Goal: Find specific page/section: Find specific page/section

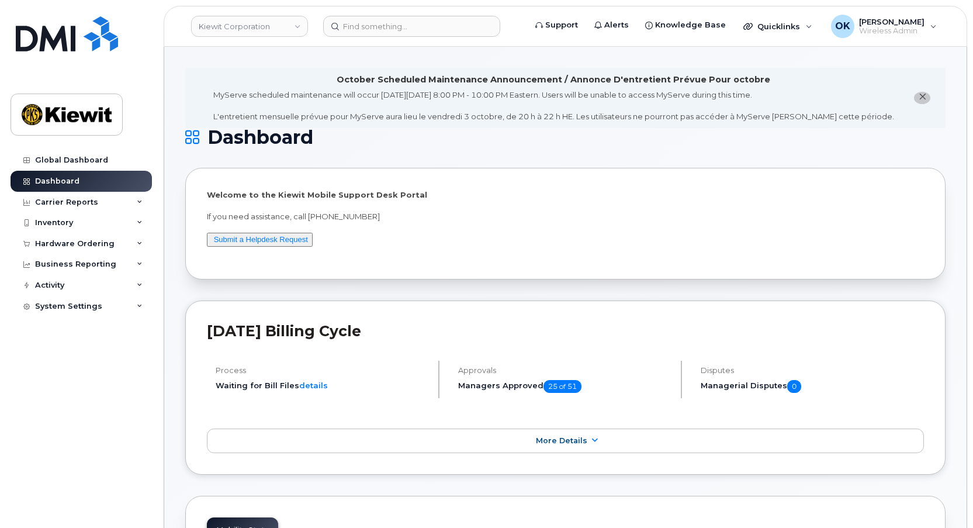
drag, startPoint x: 294, startPoint y: 35, endPoint x: 297, endPoint y: 46, distance: 11.6
click at [295, 37] on div "Kiewit Corporation" at bounding box center [249, 26] width 129 height 23
click at [273, 32] on link "Kiewit Corporation" at bounding box center [249, 26] width 117 height 21
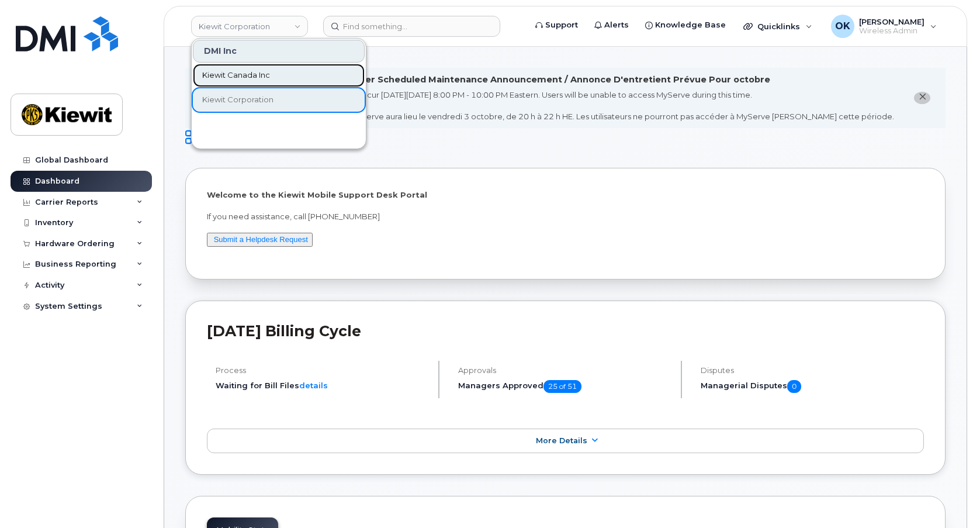
click at [265, 74] on span "Kiewit Canada Inc" at bounding box center [236, 76] width 68 height 12
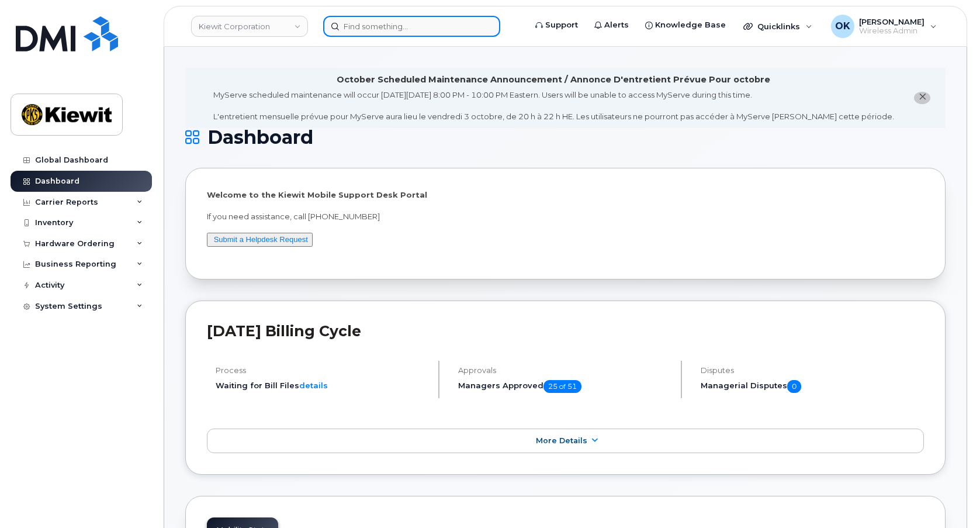
click at [394, 27] on input at bounding box center [411, 26] width 177 height 21
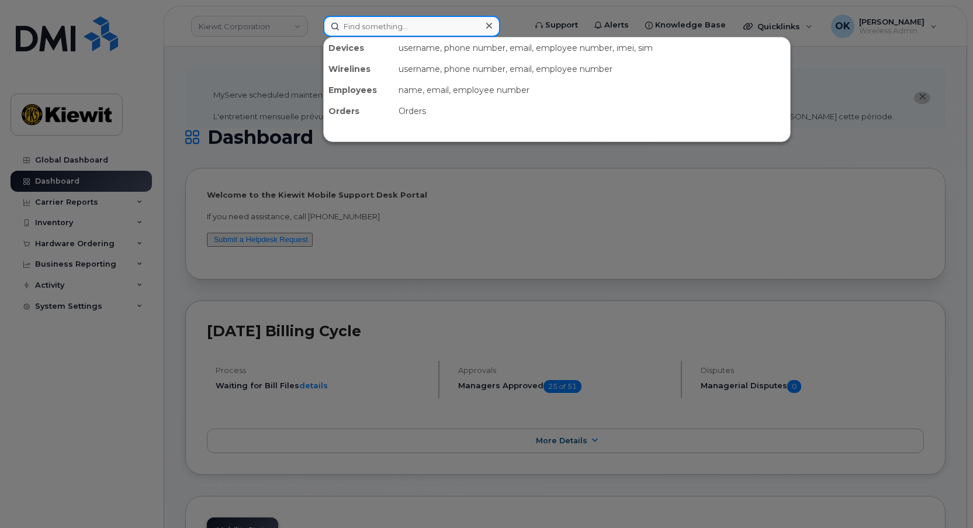
paste input "00536723"
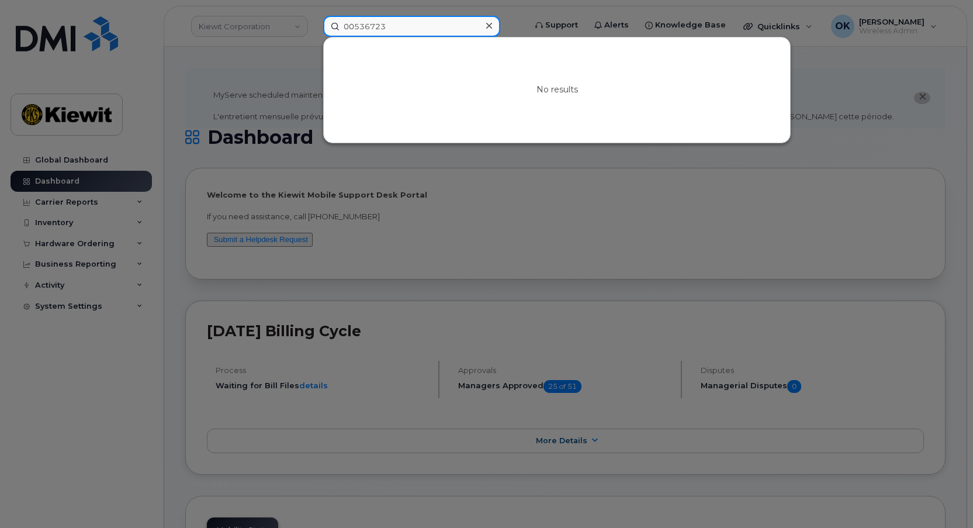
click at [355, 26] on input "00536723" at bounding box center [411, 26] width 177 height 21
type input "00536723"
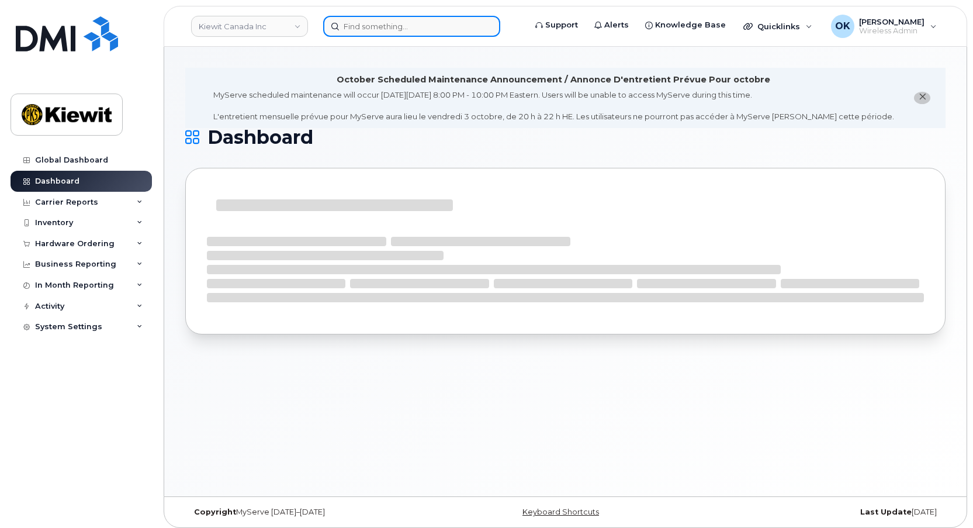
click at [384, 37] on div at bounding box center [420, 26] width 195 height 21
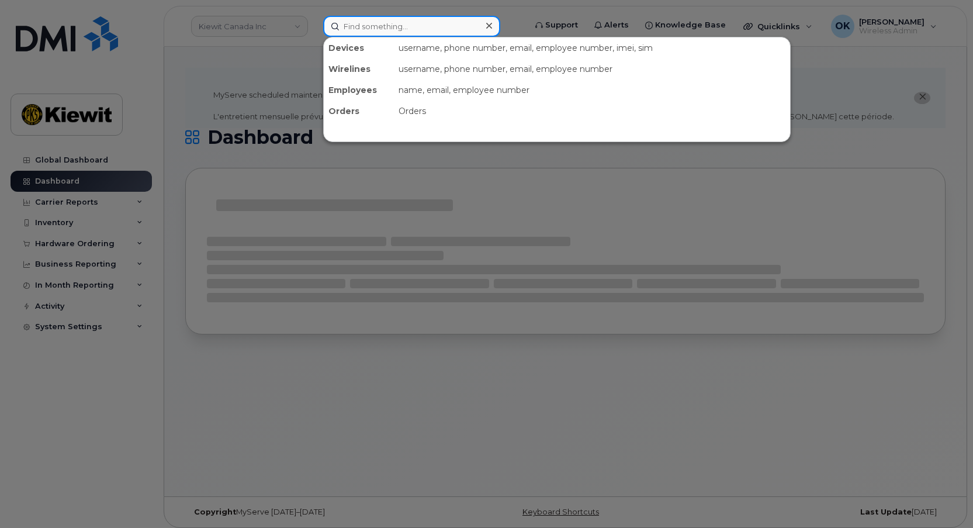
paste input "00536723"
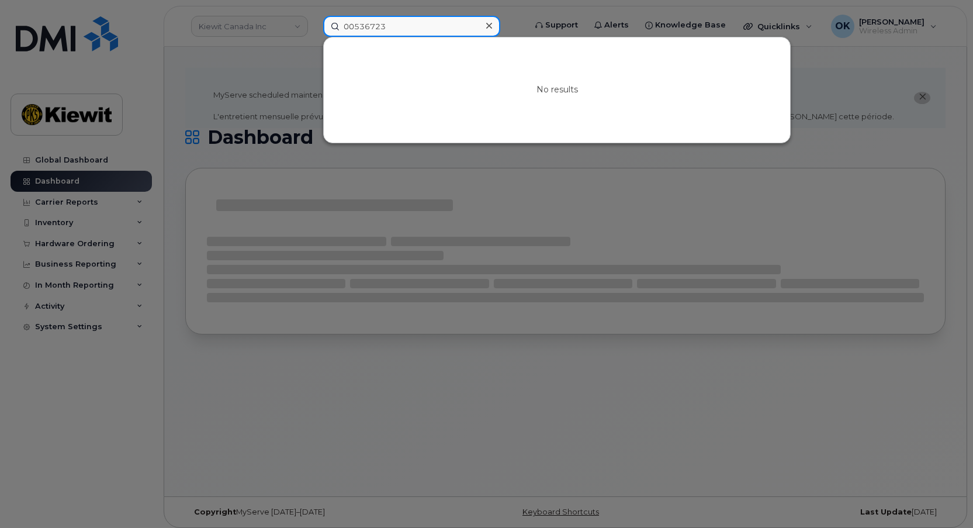
click at [355, 25] on input "00536723" at bounding box center [411, 26] width 177 height 21
type input "536723"
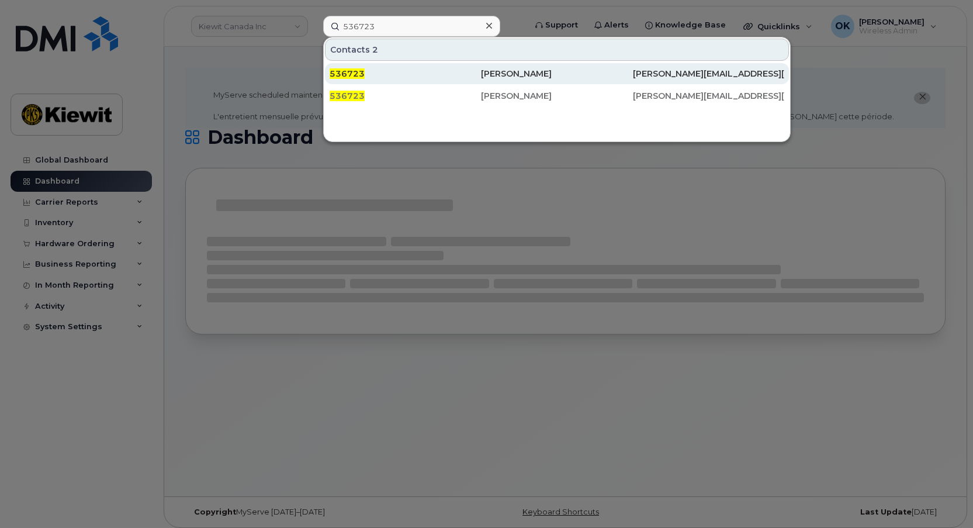
click at [500, 77] on div "[PERSON_NAME]" at bounding box center [556, 74] width 151 height 12
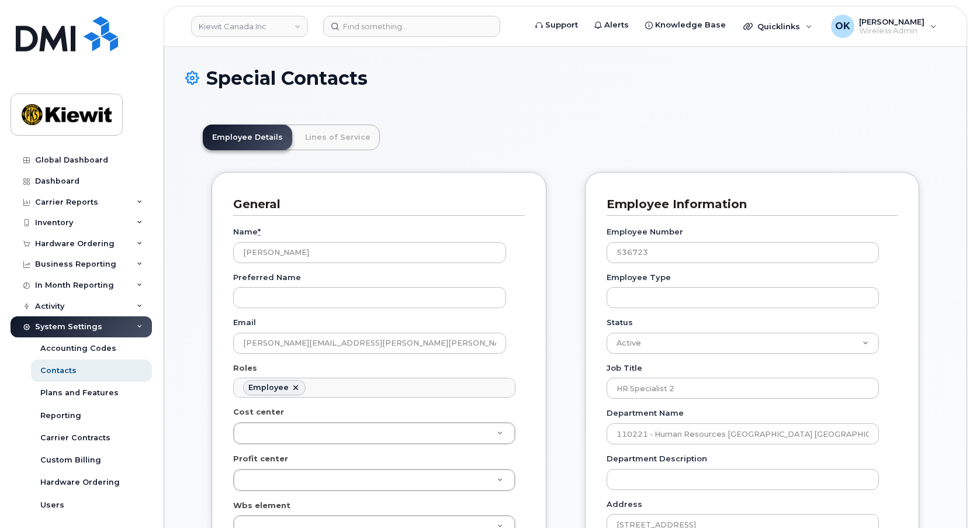
scroll to position [34, 0]
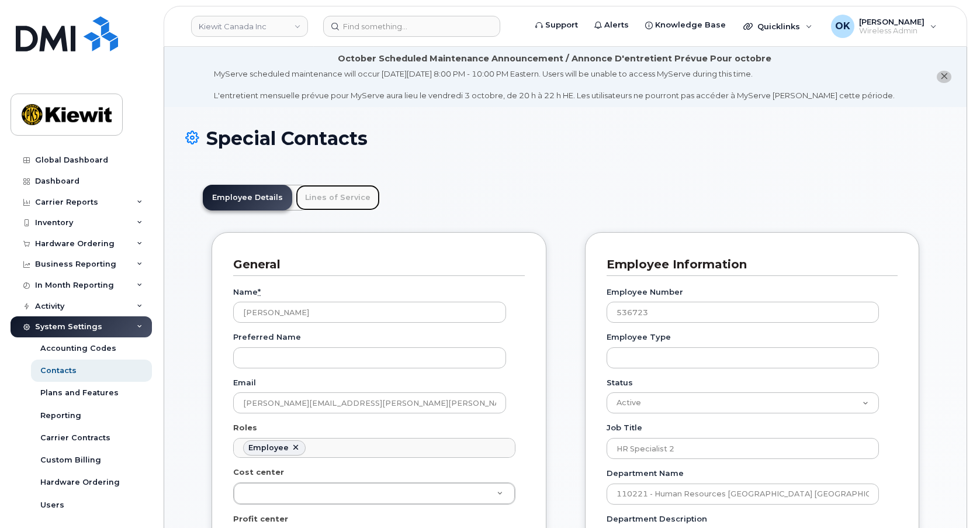
click at [302, 204] on link "Lines of Service" at bounding box center [338, 198] width 84 height 26
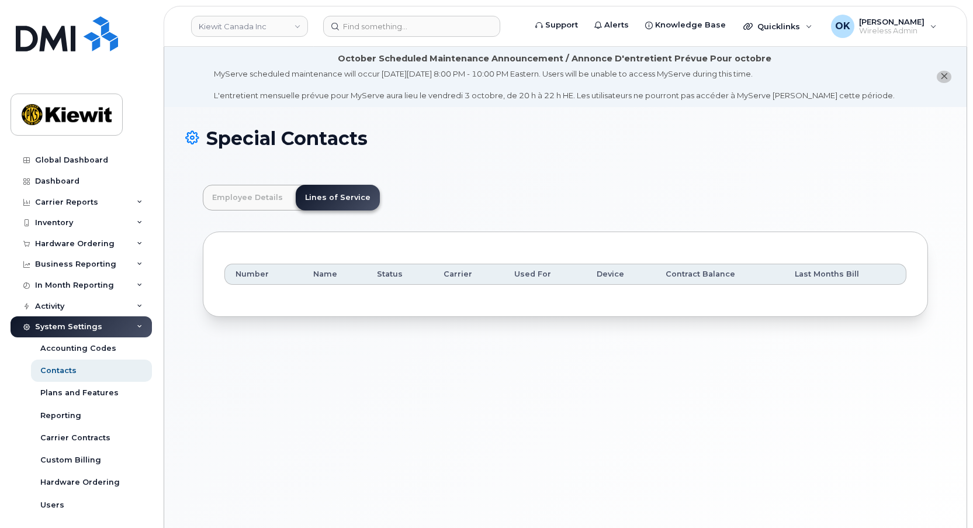
drag, startPoint x: 650, startPoint y: 370, endPoint x: 728, endPoint y: 120, distance: 261.4
click at [650, 365] on div "Special Contacts Employee Details Lines of Service General Name * [PERSON_NAME]…" at bounding box center [565, 331] width 802 height 449
